Goal: Information Seeking & Learning: Learn about a topic

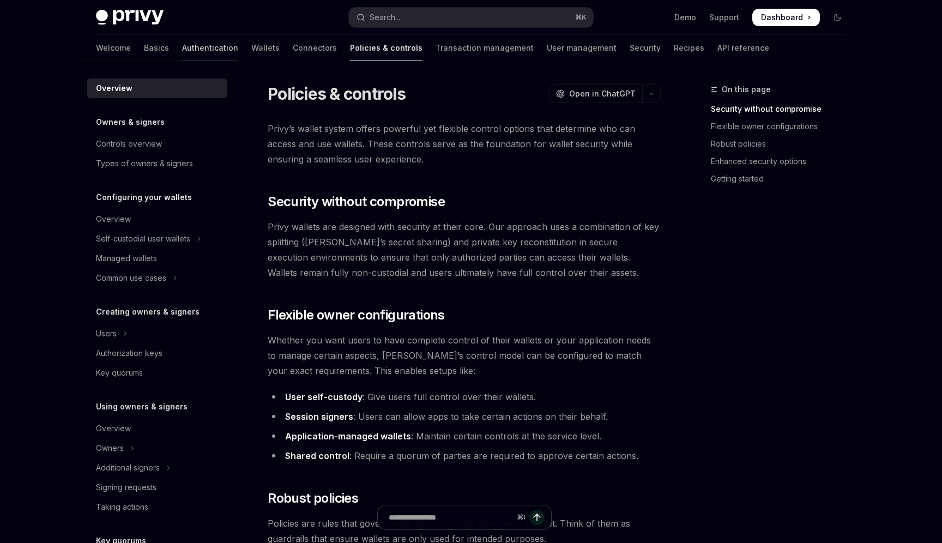
click at [182, 56] on link "Authentication" at bounding box center [210, 48] width 56 height 26
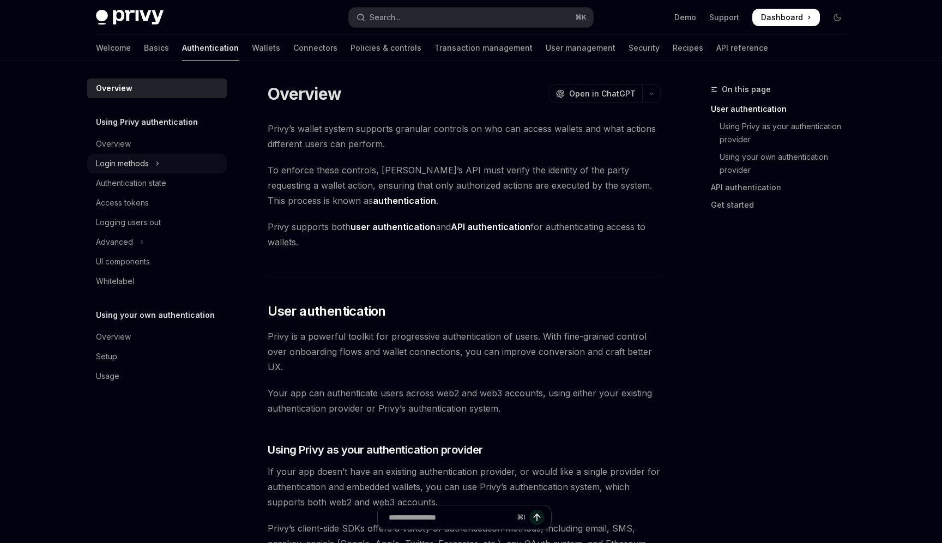
click at [157, 157] on icon "Toggle Login methods section" at bounding box center [157, 163] width 4 height 13
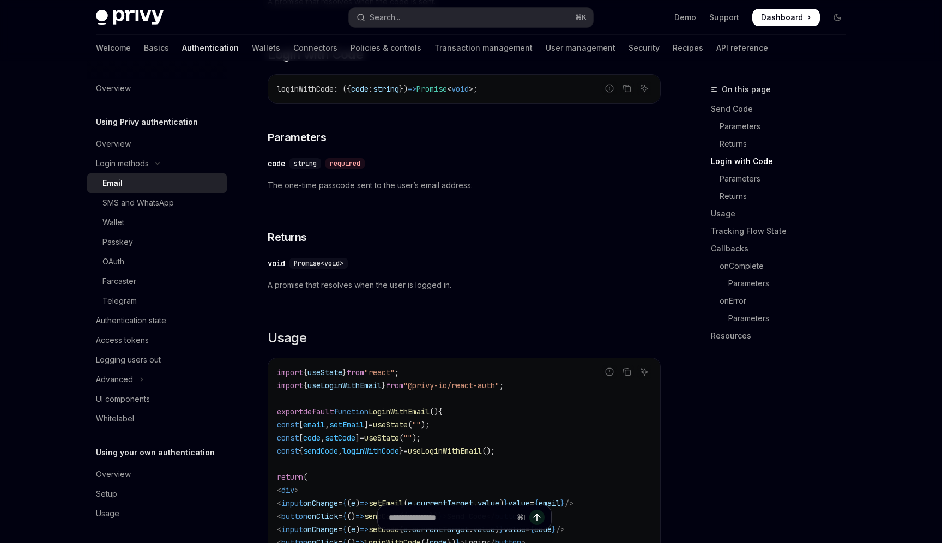
scroll to position [709, 0]
click at [136, 372] on button "Advanced" at bounding box center [156, 379] width 139 height 20
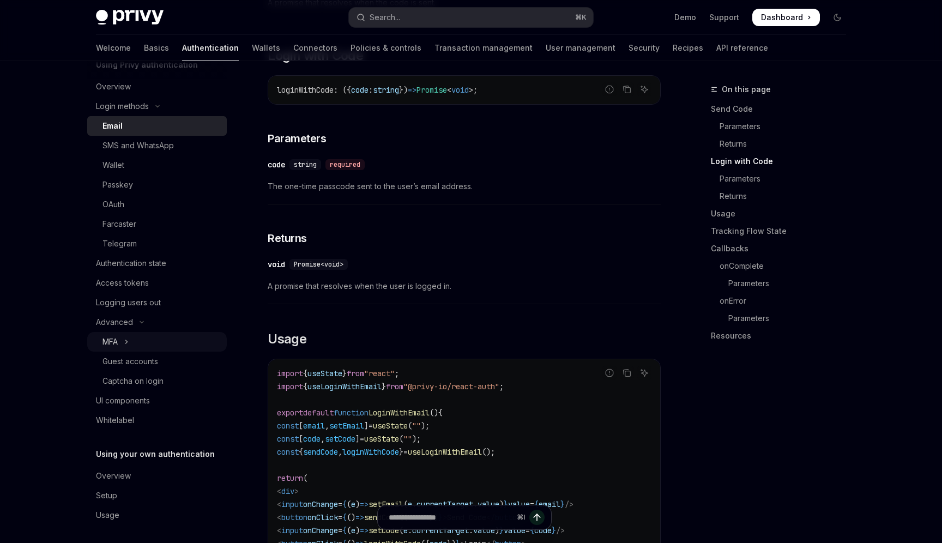
scroll to position [61, 0]
click at [144, 52] on link "Basics" at bounding box center [156, 48] width 25 height 26
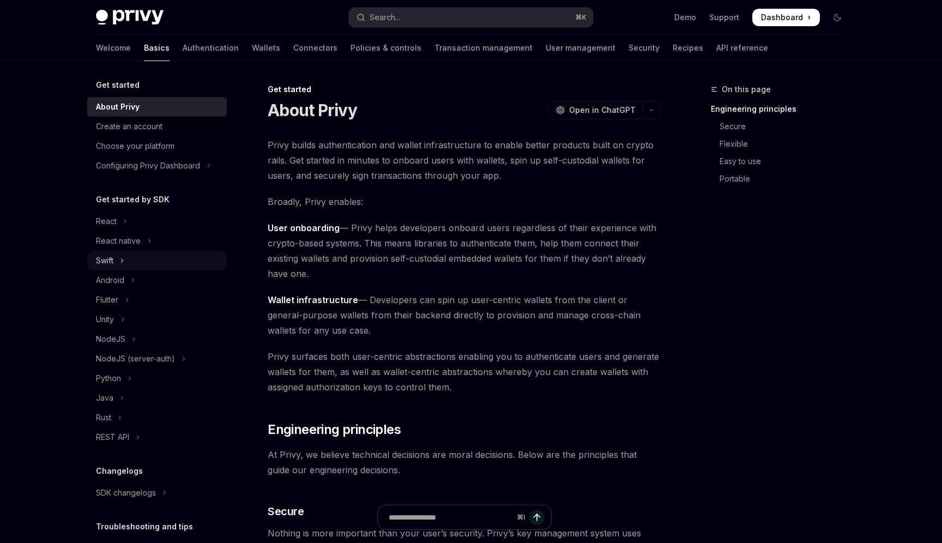
click at [122, 257] on icon "Toggle Swift section" at bounding box center [122, 260] width 4 height 13
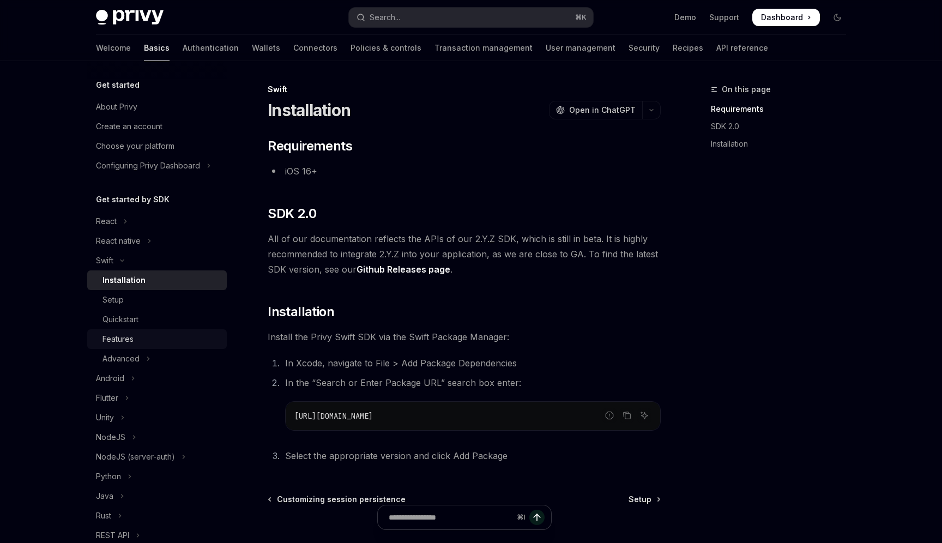
click at [155, 336] on div "Features" at bounding box center [161, 338] width 118 height 13
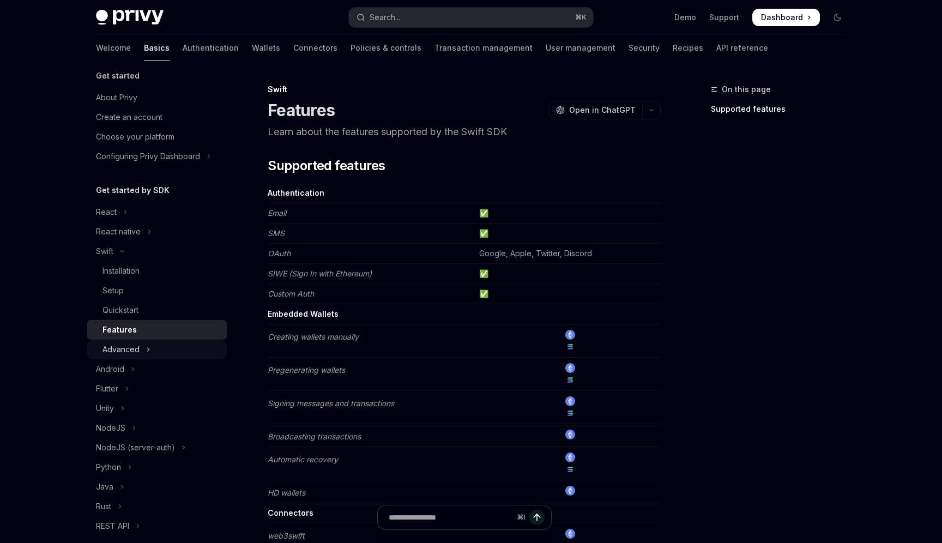
scroll to position [15, 0]
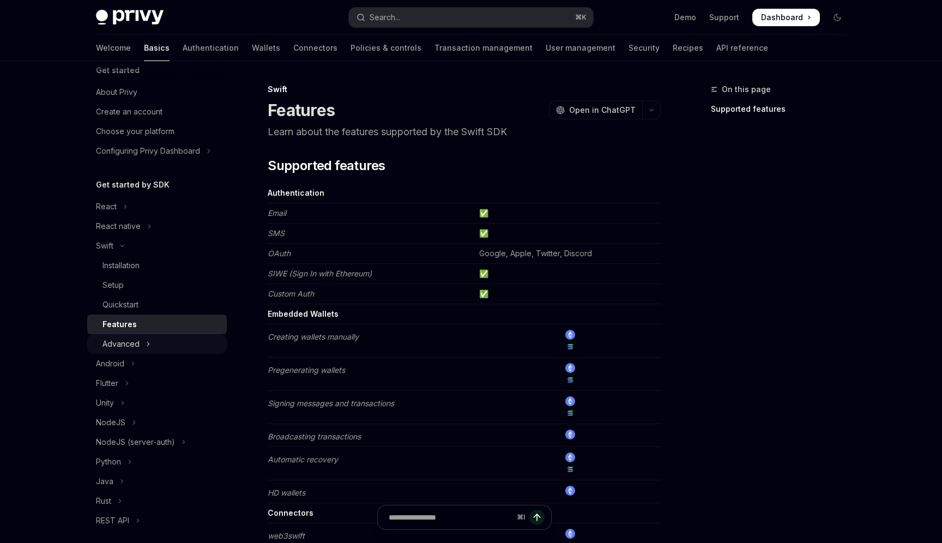
click at [165, 347] on button "Advanced" at bounding box center [156, 344] width 139 height 20
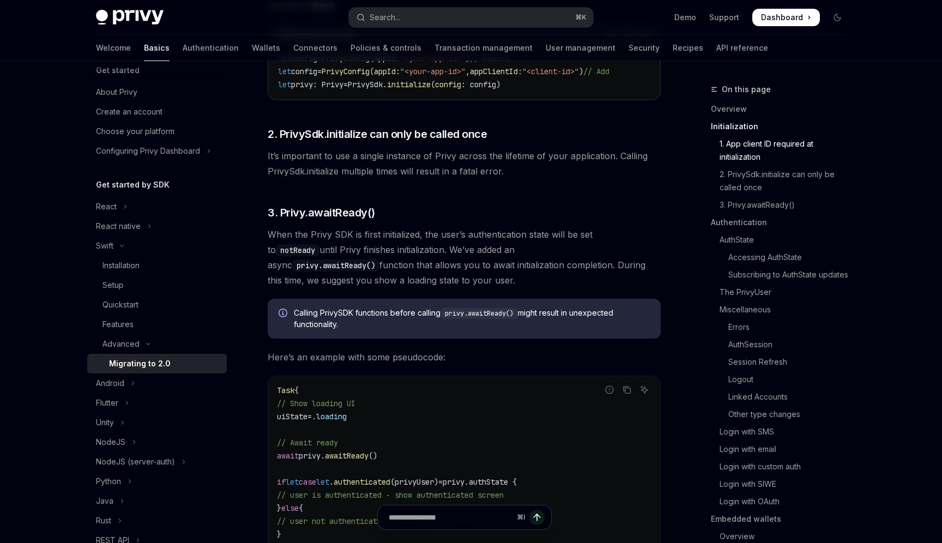
scroll to position [296, 0]
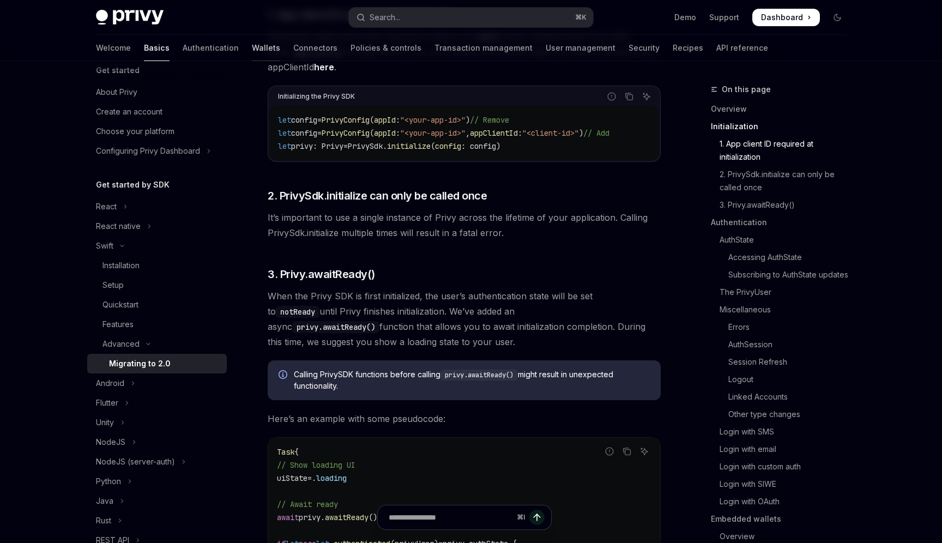
click at [252, 52] on link "Wallets" at bounding box center [266, 48] width 28 height 26
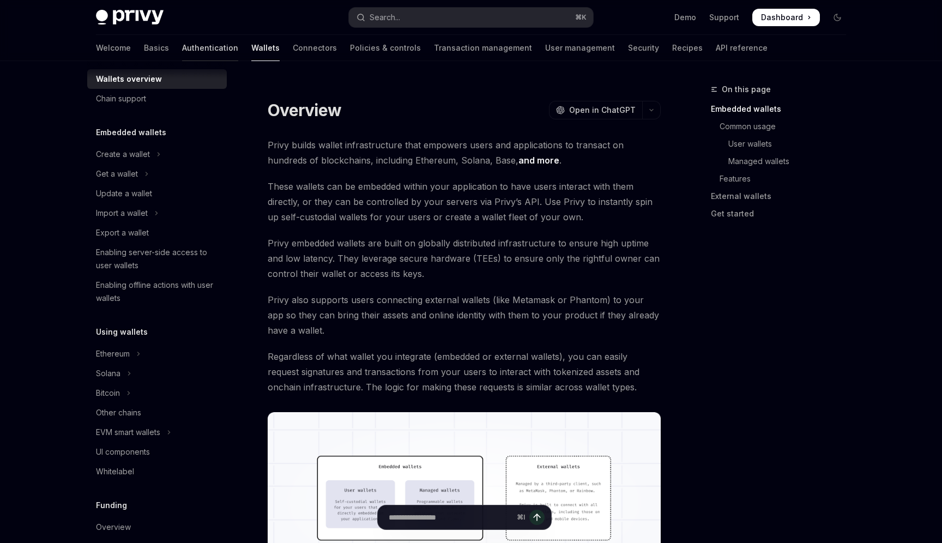
click at [182, 54] on link "Authentication" at bounding box center [210, 48] width 56 height 26
type textarea "*"
